Goal: Information Seeking & Learning: Compare options

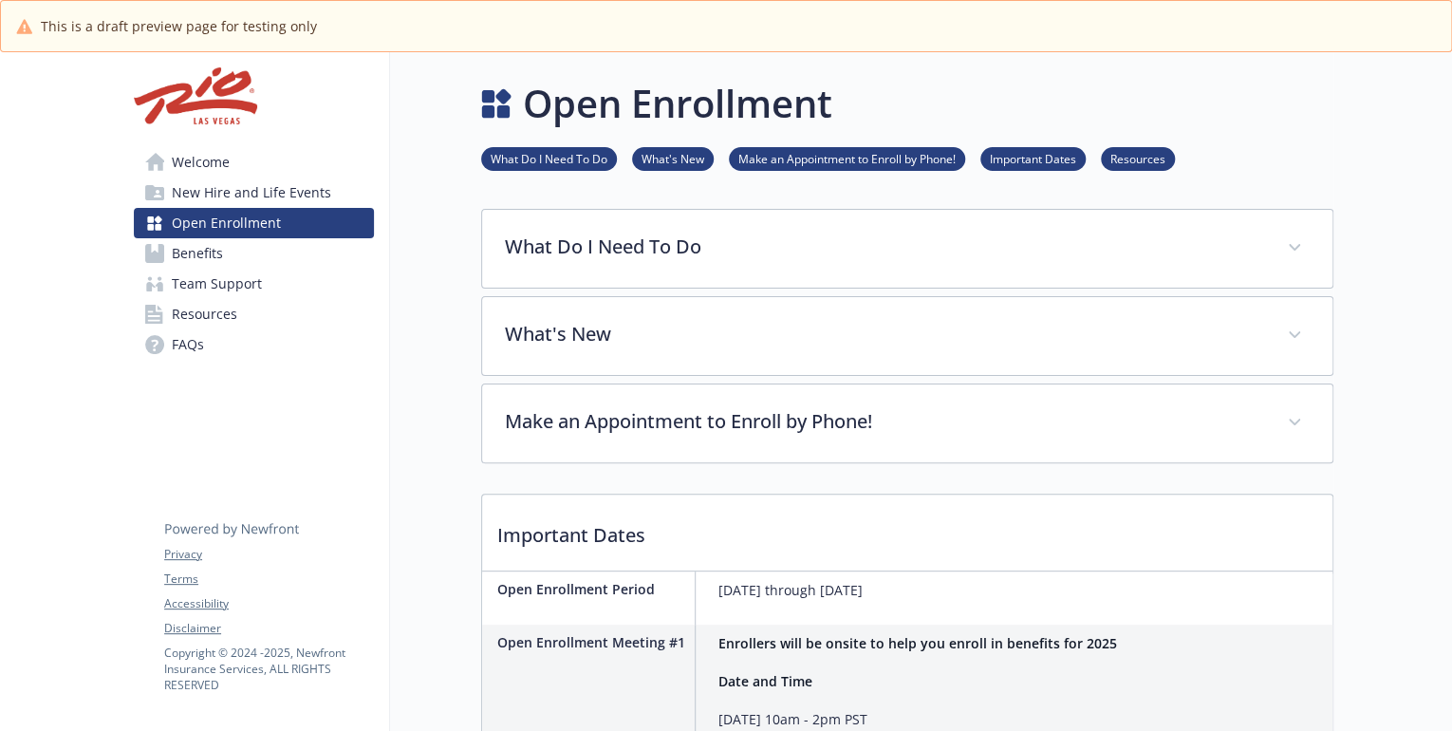
click at [224, 259] on link "Benefits" at bounding box center [254, 253] width 240 height 30
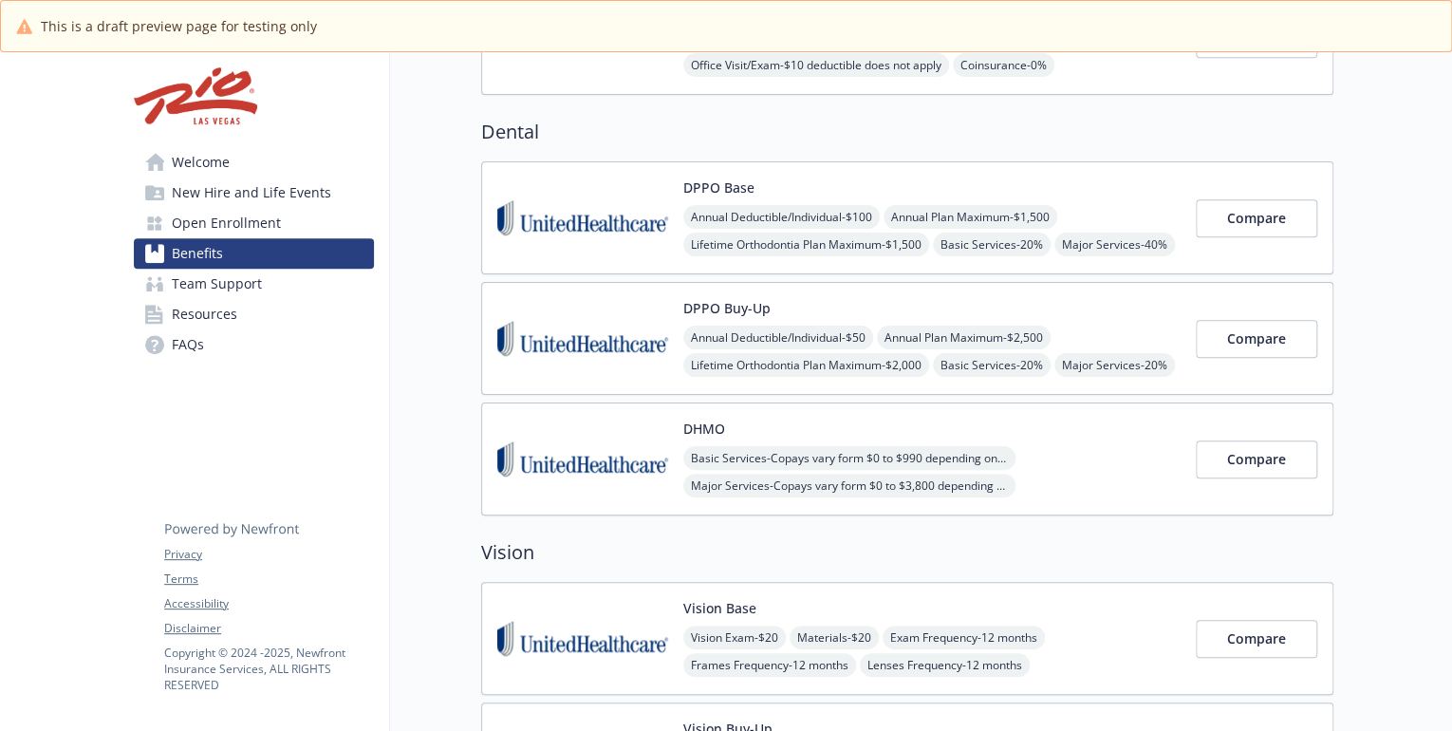
scroll to position [516, 0]
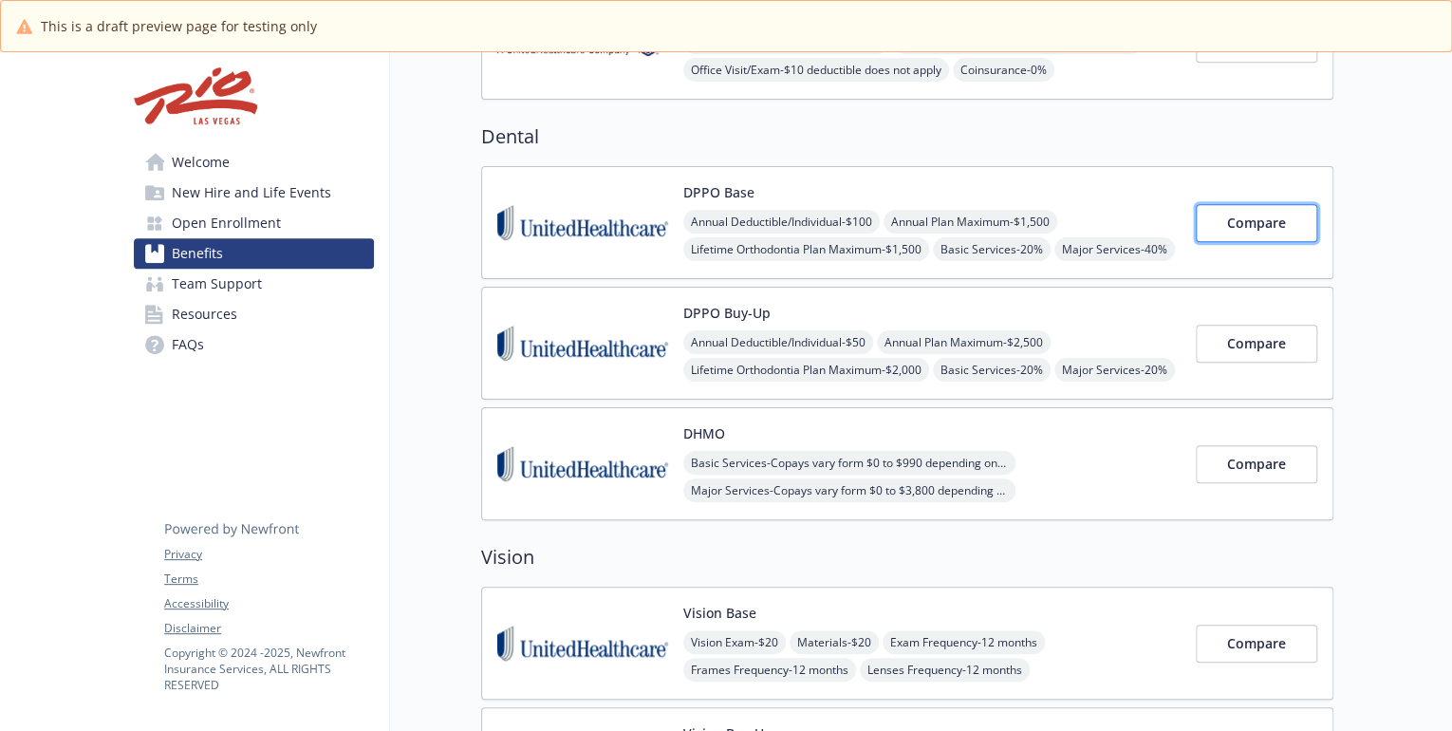
click at [1264, 215] on span "Compare" at bounding box center [1256, 223] width 59 height 18
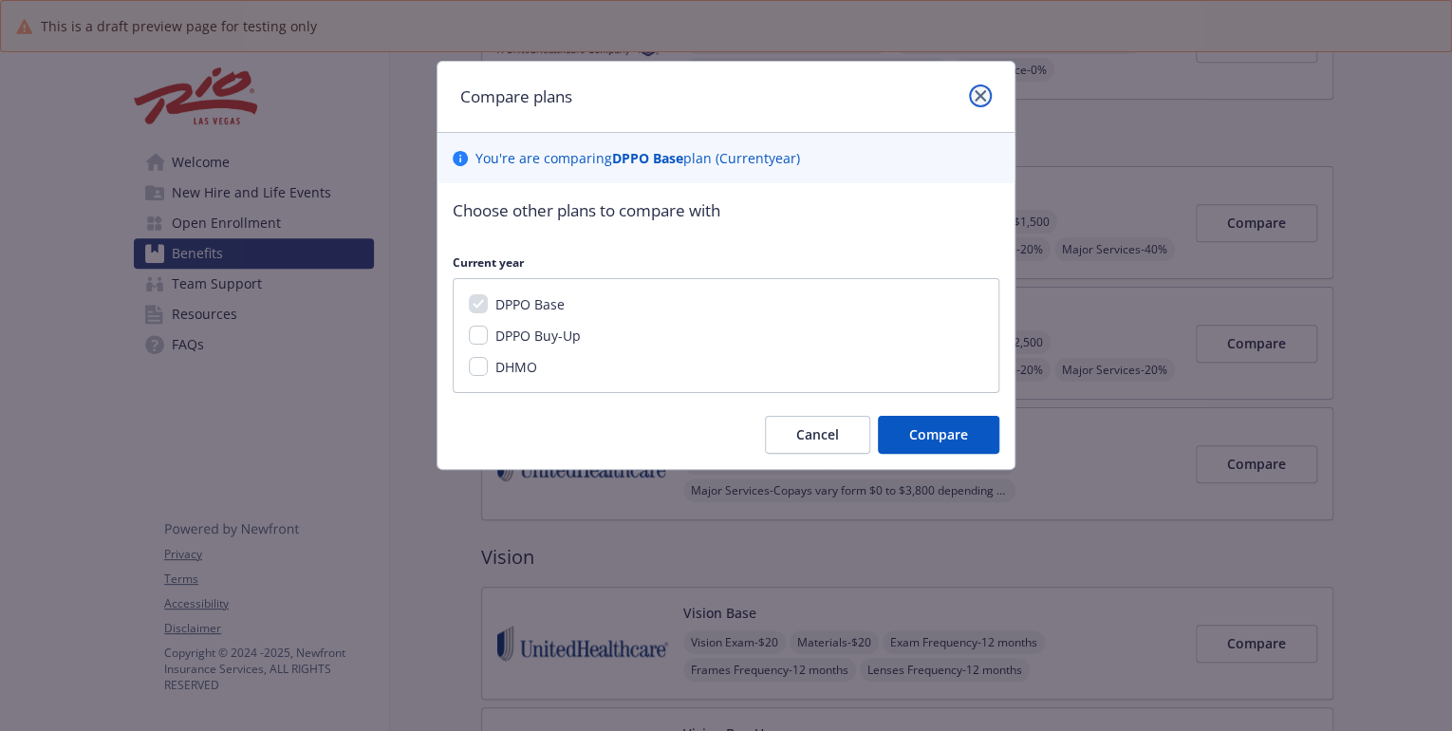
click at [978, 97] on icon "close" at bounding box center [980, 95] width 11 height 11
